Goal: Find contact information: Find contact information

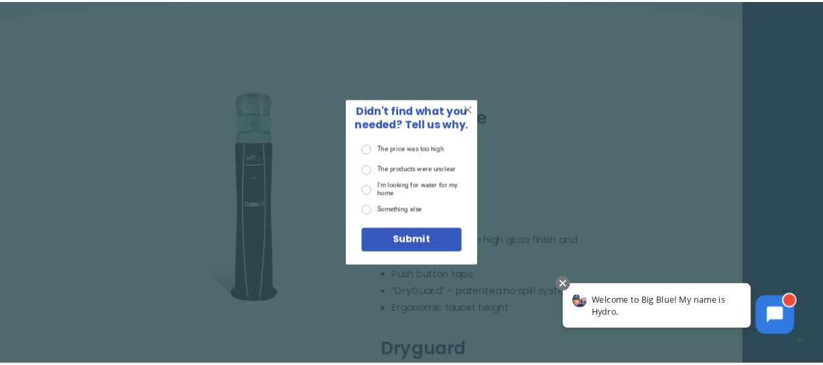
scroll to position [462, 0]
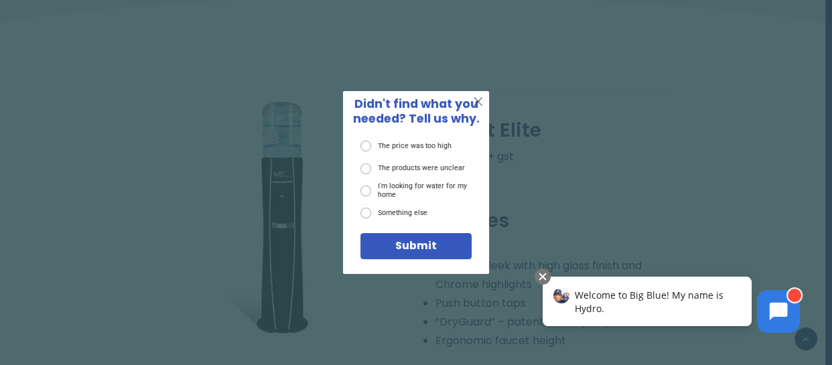
drag, startPoint x: 721, startPoint y: 15, endPoint x: 476, endPoint y: 98, distance: 259.1
click at [476, 98] on span "X" at bounding box center [478, 101] width 10 height 15
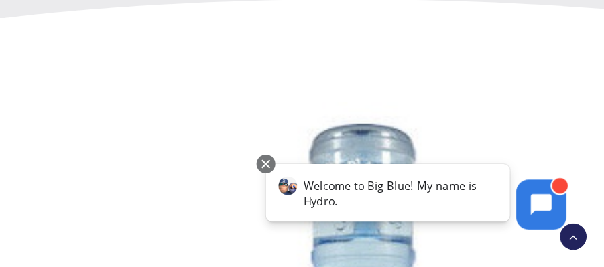
scroll to position [463, 0]
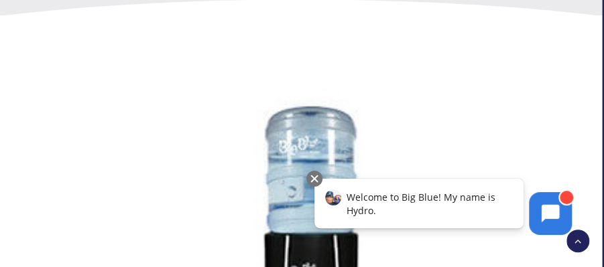
drag, startPoint x: 656, startPoint y: 5, endPoint x: 421, endPoint y: 76, distance: 245.0
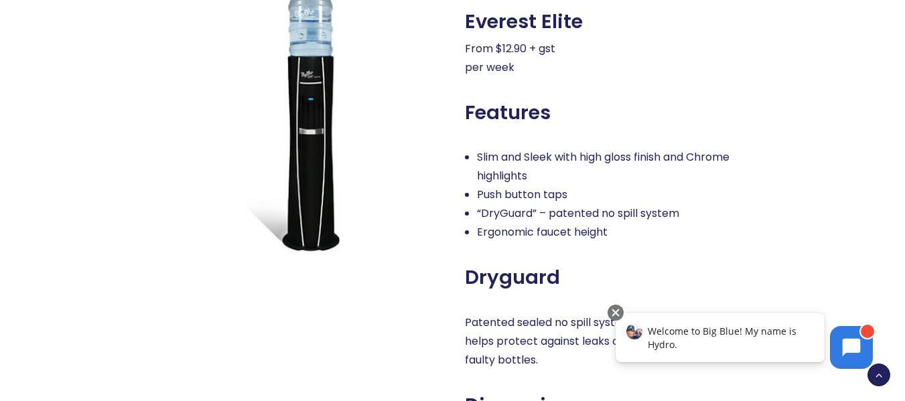
scroll to position [559, 0]
